Goal: Navigation & Orientation: Find specific page/section

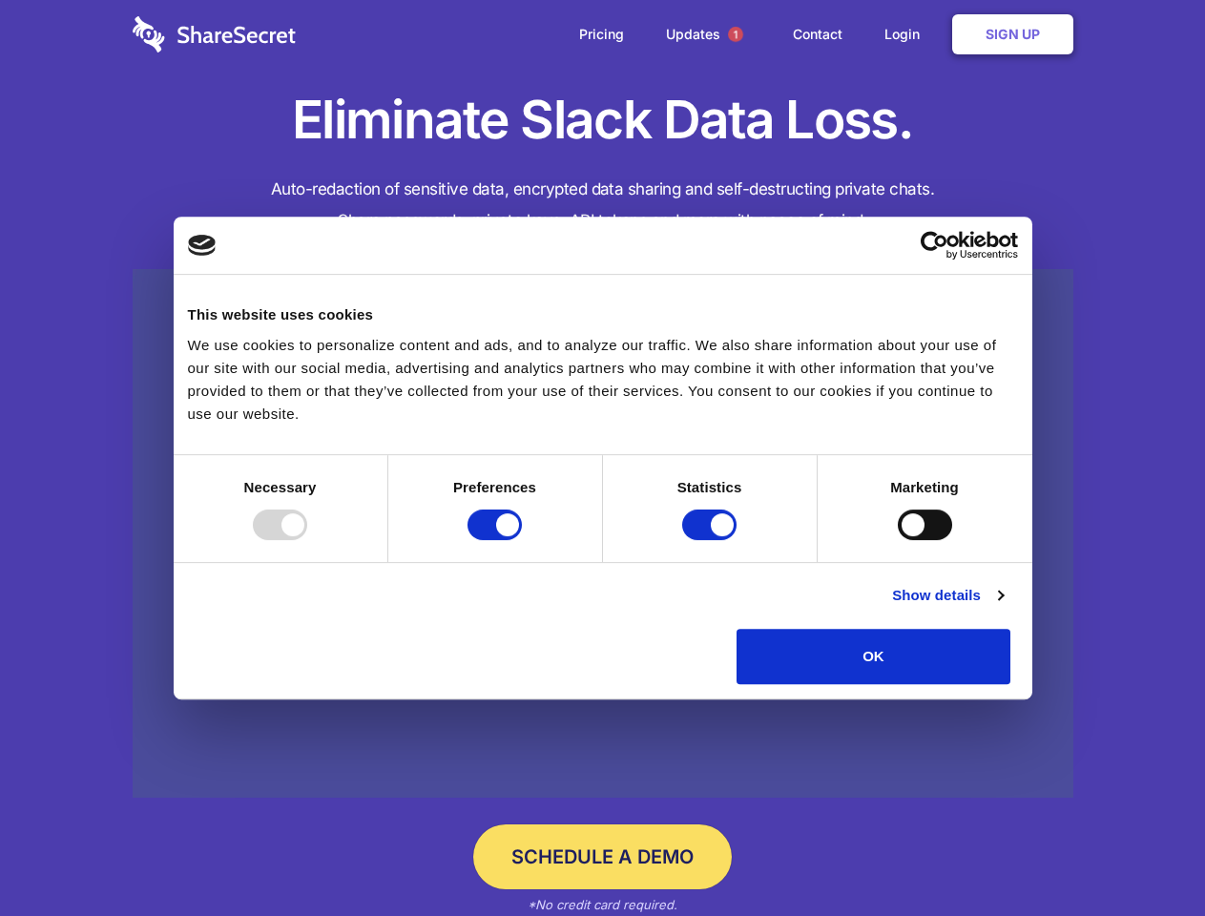
click at [307, 540] on div at bounding box center [280, 524] width 54 height 31
click at [522, 540] on input "Preferences" at bounding box center [494, 524] width 54 height 31
checkbox input "false"
click at [712, 540] on input "Statistics" at bounding box center [709, 524] width 54 height 31
checkbox input "false"
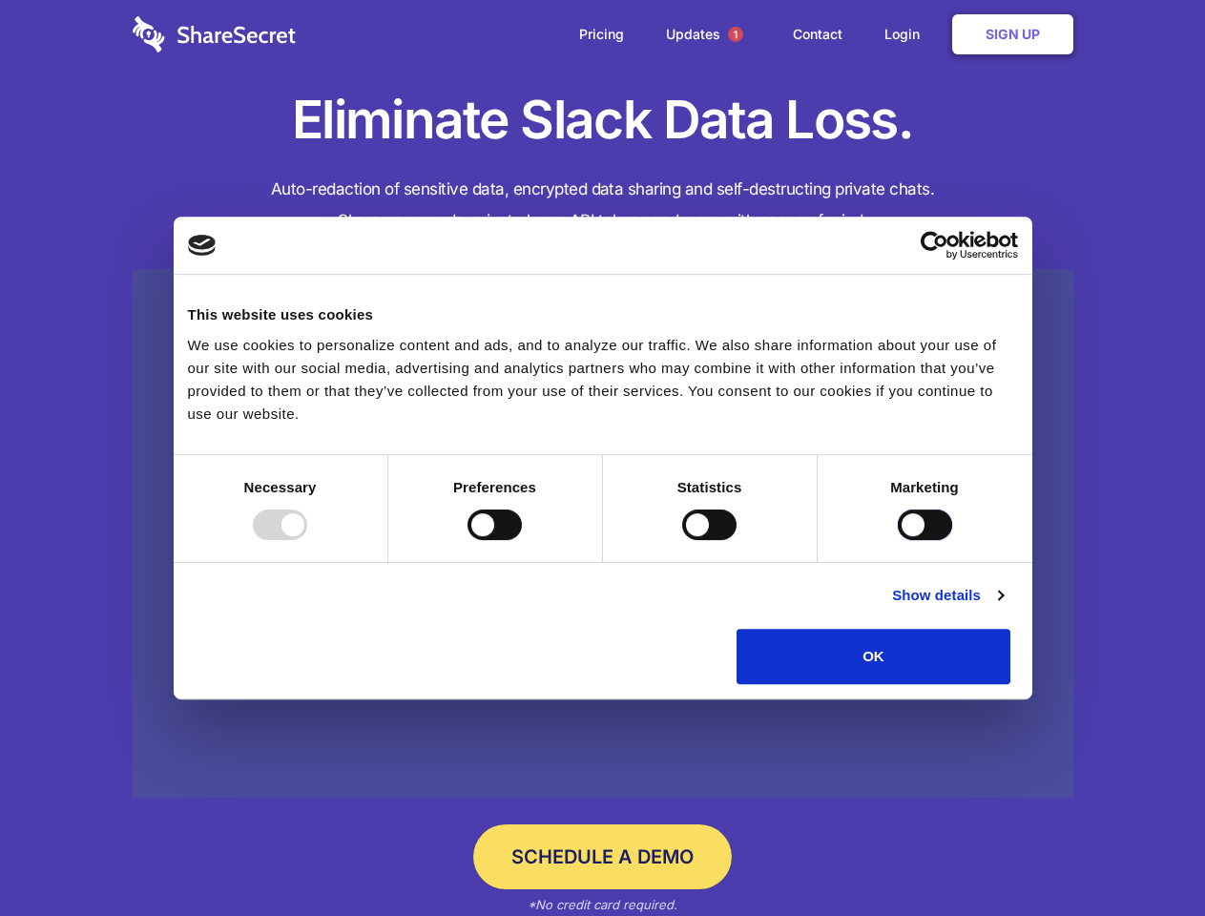
click at [898, 540] on input "Marketing" at bounding box center [925, 524] width 54 height 31
checkbox input "true"
click at [1003, 607] on link "Show details" at bounding box center [947, 595] width 111 height 23
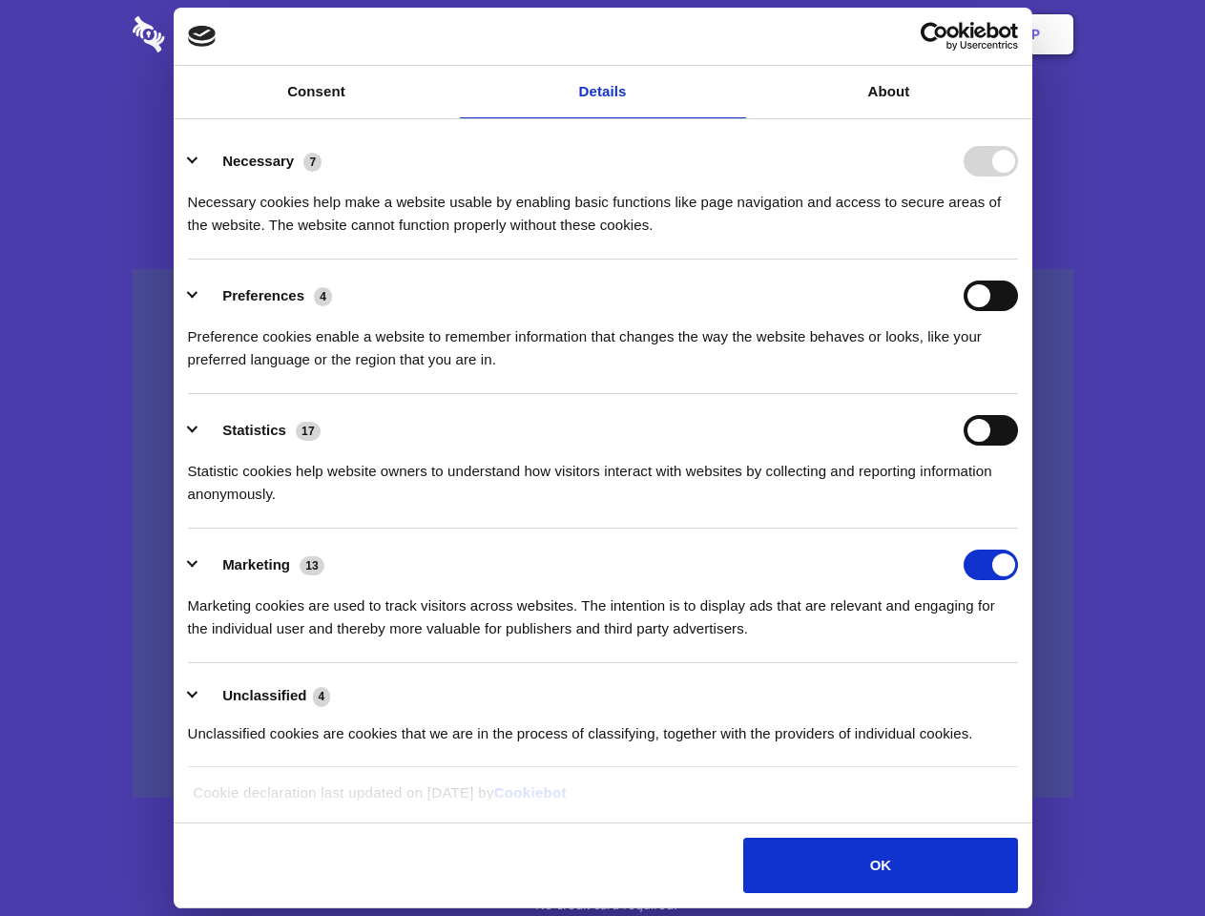
click at [1018, 260] on li "Necessary 7 Necessary cookies help make a website usable by enabling basic func…" at bounding box center [603, 192] width 830 height 135
click at [735, 34] on span "1" at bounding box center [735, 34] width 15 height 15
